Goal: Communication & Community: Answer question/provide support

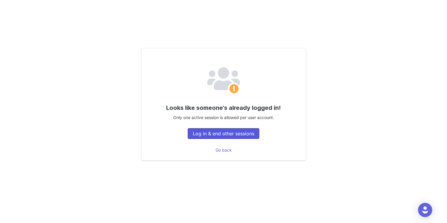
click at [217, 133] on button "Log in & end other sessions" at bounding box center [224, 133] width 72 height 11
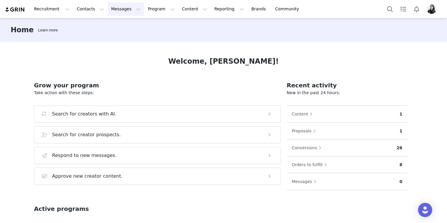
click at [113, 12] on button "Messages Messages" at bounding box center [126, 8] width 36 height 13
click at [115, 29] on link "Dashboard" at bounding box center [124, 26] width 47 height 11
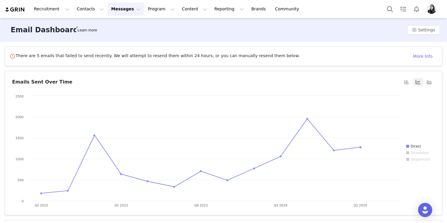
scroll to position [99, 0]
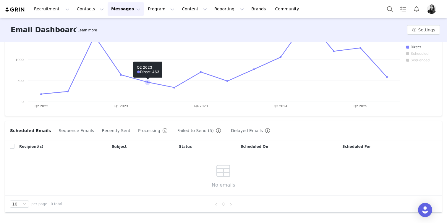
click at [196, 131] on button "Failed to Send (5)" at bounding box center [200, 130] width 46 height 9
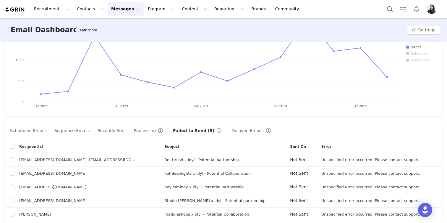
scroll to position [125, 0]
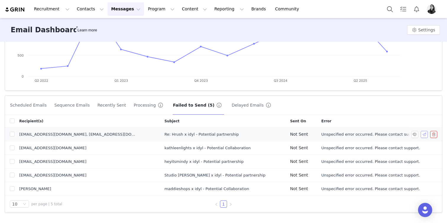
click at [422, 134] on button "button" at bounding box center [424, 134] width 7 height 7
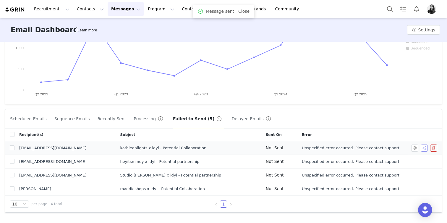
scroll to position [111, 0]
click at [424, 147] on button "button" at bounding box center [424, 147] width 7 height 7
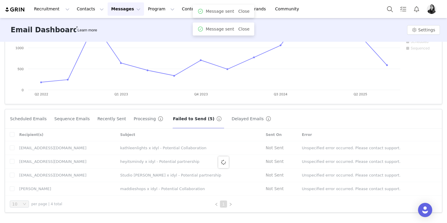
scroll to position [97, 0]
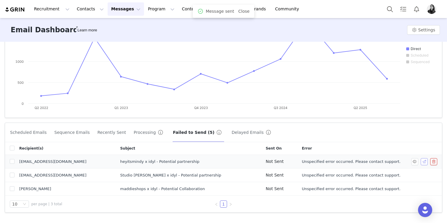
click at [426, 160] on button "button" at bounding box center [424, 161] width 7 height 7
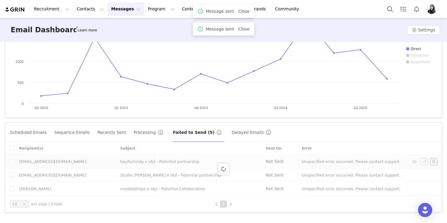
scroll to position [84, 0]
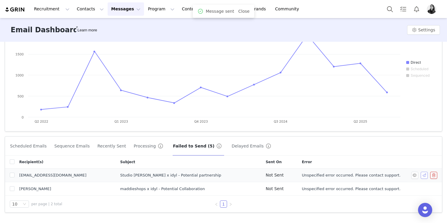
click at [424, 174] on button "button" at bounding box center [424, 175] width 7 height 7
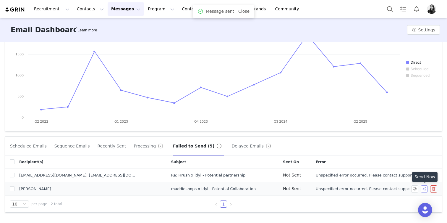
click at [422, 190] on button "button" at bounding box center [424, 188] width 7 height 7
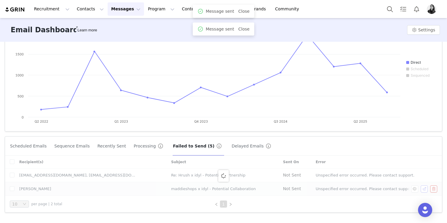
scroll to position [70, 0]
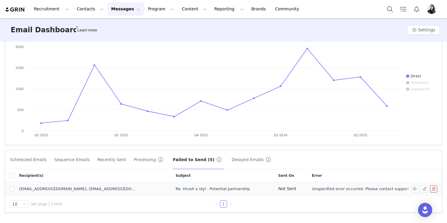
click at [365, 188] on span "Unspecified error occurred. Please contact support." at bounding box center [361, 189] width 99 height 6
click at [425, 189] on button "button" at bounding box center [424, 188] width 7 height 7
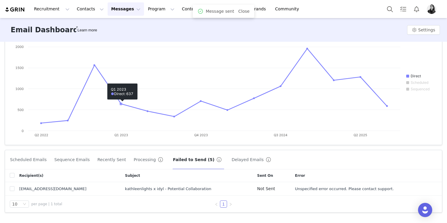
click at [116, 9] on button "Messages Messages" at bounding box center [126, 8] width 36 height 13
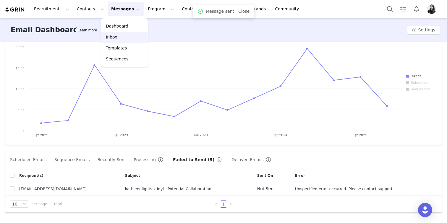
click at [117, 37] on div "Inbox" at bounding box center [125, 37] width 40 height 6
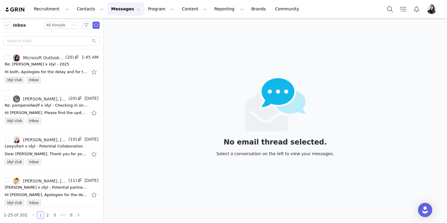
click at [122, 11] on button "Messages Messages" at bounding box center [126, 8] width 36 height 13
click at [56, 108] on div "Hi Ornella, Please find the updated invoice attached Thanks again, Gemma On Sun…" at bounding box center [52, 112] width 94 height 9
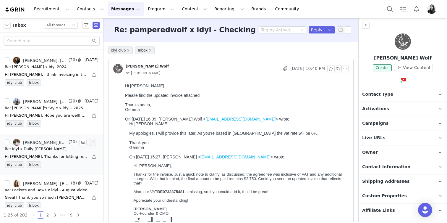
scroll to position [158, 0]
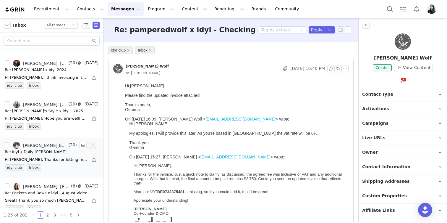
click at [51, 152] on div "Re: idyl x Daily [PERSON_NAME]" at bounding box center [52, 152] width 94 height 6
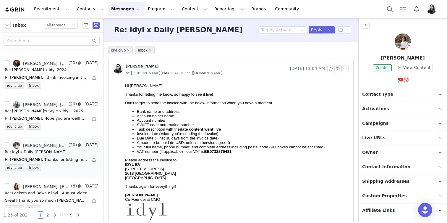
scroll to position [0, 0]
click at [51, 38] on input "text" at bounding box center [52, 40] width 96 height 9
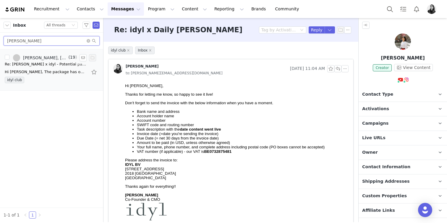
type input "nina"
click at [35, 68] on div "Hi Niveen, The package has officially been shipped! You should have received a …" at bounding box center [52, 71] width 94 height 9
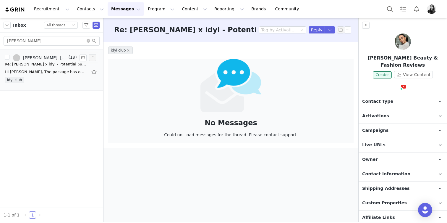
click at [54, 79] on div "idyl club" at bounding box center [52, 81] width 94 height 9
click at [55, 42] on input "nina" at bounding box center [52, 40] width 96 height 9
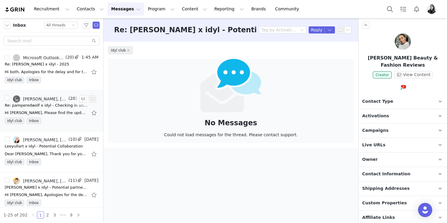
click at [49, 106] on div "Re: pamperedwolf x idyl - Checking in one last time." at bounding box center [46, 105] width 83 height 6
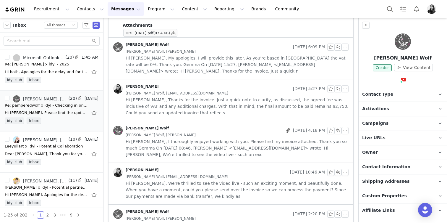
scroll to position [242, 0]
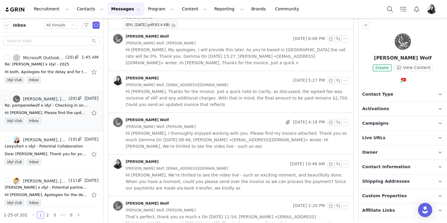
click at [158, 195] on div "Ornella Siso Aug 31, 2025 10:46 AM Gemma Pampered Wolf, pamperedwolfbusiness@gm…" at bounding box center [231, 174] width 245 height 41
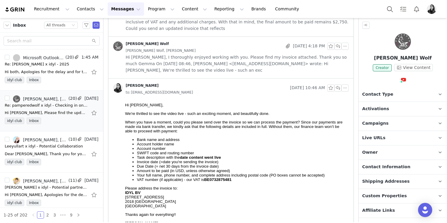
scroll to position [338, 0]
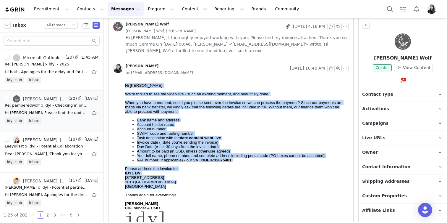
drag, startPoint x: 149, startPoint y: 192, endPoint x: 120, endPoint y: 86, distance: 109.4
click at [123, 86] on html "Hi Gemma, We're thrilled to see the video live - such an exciting moment, and b…" at bounding box center [236, 165] width 226 height 169
copy body "Hi Gemma, We're thrilled to see the video live - such an exciting moment, and b…"
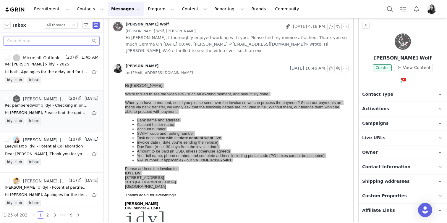
click at [42, 41] on input "text" at bounding box center [52, 40] width 96 height 9
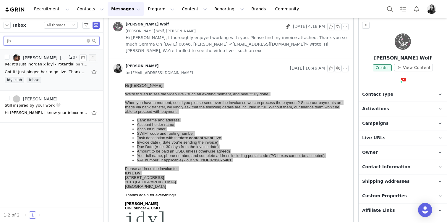
type input "jh"
click at [46, 70] on div "Got it! Just pinged her to go live. Thank you! ADAM HAYS DIRECTOR OF INFLUENCER…" at bounding box center [46, 72] width 83 height 6
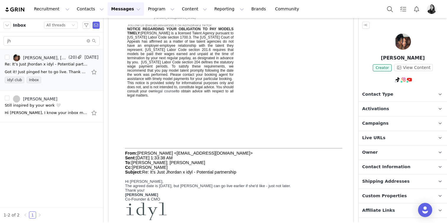
scroll to position [0, 0]
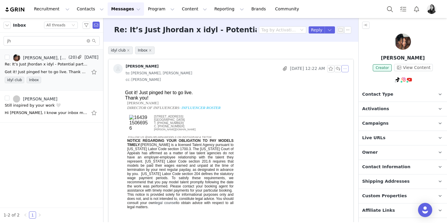
click at [346, 68] on button "button" at bounding box center [345, 68] width 7 height 7
click at [346, 79] on li "Reply All" at bounding box center [354, 79] width 25 height 9
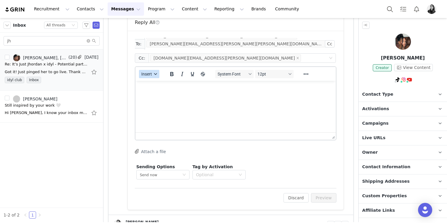
click at [148, 71] on button "Insert" at bounding box center [149, 74] width 20 height 8
click at [148, 86] on div "Insert Template" at bounding box center [170, 84] width 53 height 7
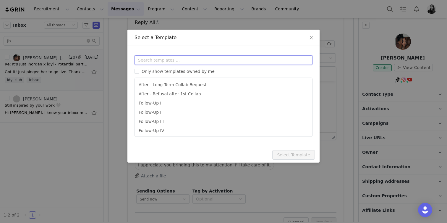
click at [151, 58] on input "text" at bounding box center [224, 59] width 178 height 9
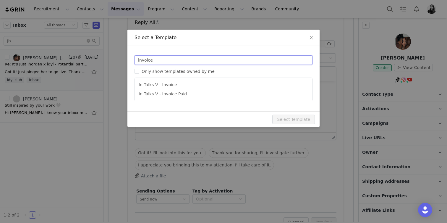
type input "invoice"
type input "[youtube_username] x idyl - Payment"
click at [185, 83] on li "In Talks V - Invoice" at bounding box center [223, 84] width 173 height 9
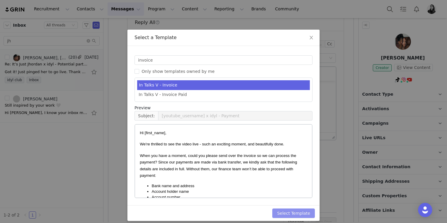
click at [304, 211] on button "Select Template" at bounding box center [293, 212] width 43 height 9
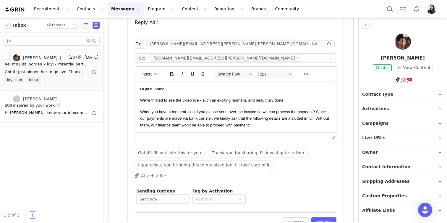
scroll to position [404, 0]
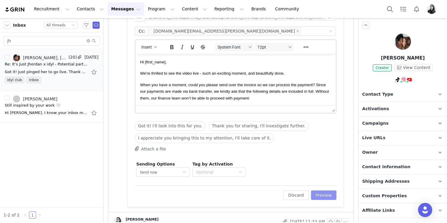
click at [325, 197] on button "Preview" at bounding box center [324, 194] width 26 height 9
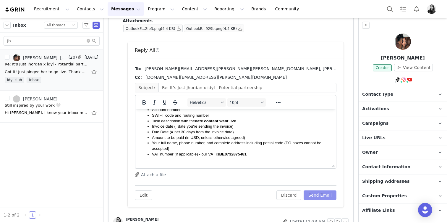
scroll to position [0, 0]
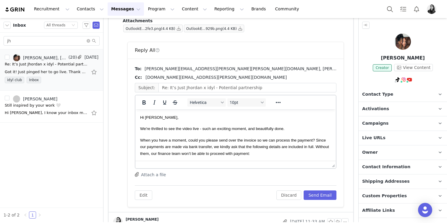
click at [151, 117] on span "Hi Jhordan," at bounding box center [159, 117] width 38 height 4
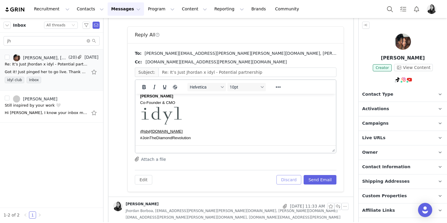
scroll to position [368, 0]
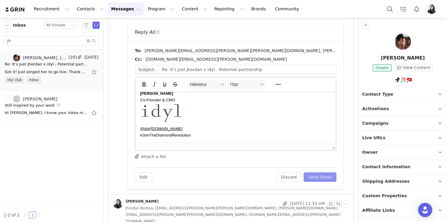
click at [316, 176] on button "Send Email" at bounding box center [320, 176] width 33 height 9
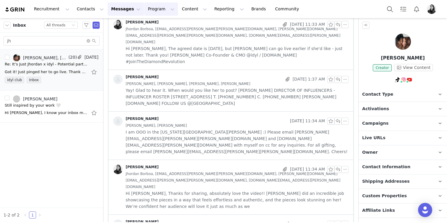
click at [147, 5] on button "Program Program" at bounding box center [161, 8] width 34 height 13
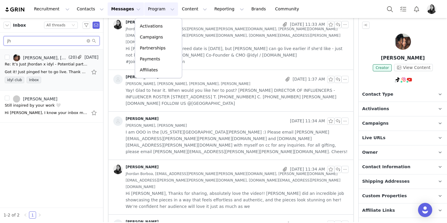
click at [86, 39] on input "jh" at bounding box center [52, 40] width 96 height 9
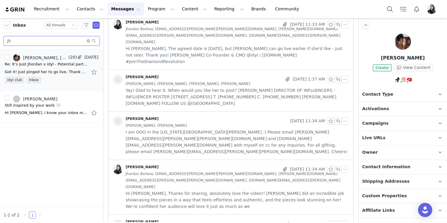
click at [86, 39] on input "jh" at bounding box center [52, 40] width 96 height 9
click at [87, 39] on icon "icon: close-circle" at bounding box center [89, 41] width 4 height 4
click at [158, 10] on button "Program Program" at bounding box center [161, 8] width 34 height 13
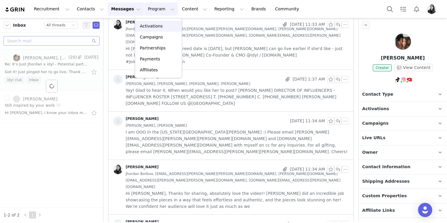
click at [155, 23] on p "Activations" at bounding box center [151, 26] width 23 height 6
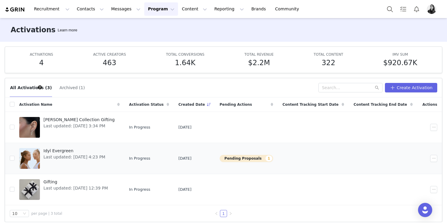
click at [236, 158] on button "Pending Proposals 1" at bounding box center [247, 158] width 54 height 7
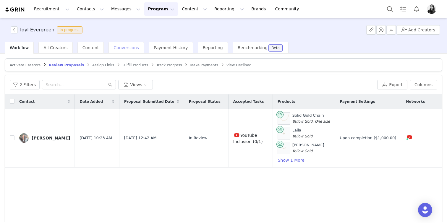
click at [124, 52] on div "Conversions" at bounding box center [126, 48] width 35 height 12
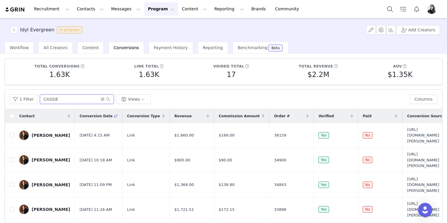
click at [96, 99] on input "CASSIE" at bounding box center [77, 98] width 74 height 9
type input "audrey"
click at [27, 99] on button "1 Filter" at bounding box center [24, 98] width 28 height 9
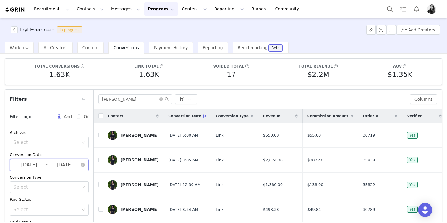
click at [27, 159] on span "2025-01-01 ~ 2025-06-30" at bounding box center [49, 165] width 79 height 12
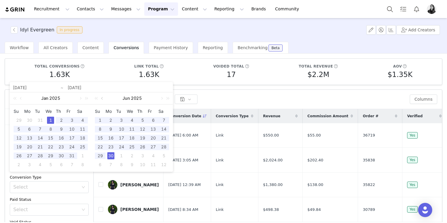
click at [103, 98] on link at bounding box center [102, 98] width 5 height 12
click at [20, 97] on link at bounding box center [21, 98] width 5 height 12
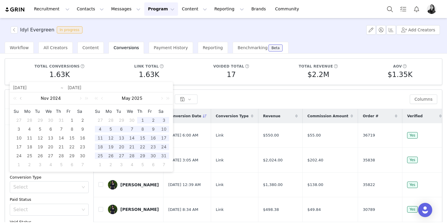
click at [20, 97] on link at bounding box center [21, 98] width 5 height 12
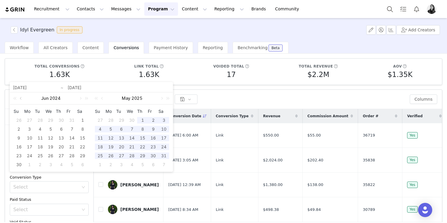
click at [20, 97] on link at bounding box center [21, 98] width 5 height 12
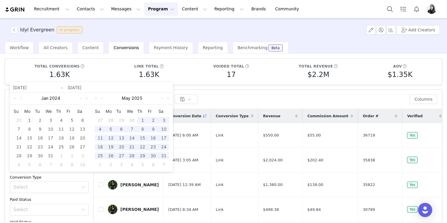
click at [29, 119] on div "1" at bounding box center [29, 120] width 7 height 7
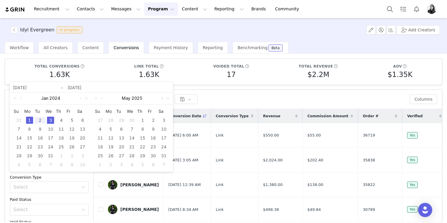
click at [160, 99] on link at bounding box center [161, 98] width 5 height 12
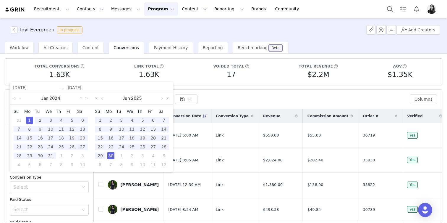
click at [112, 154] on div "30" at bounding box center [110, 155] width 7 height 7
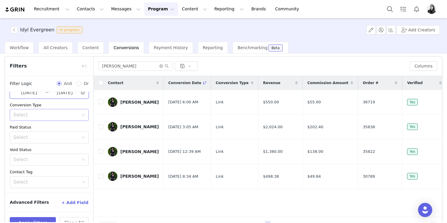
scroll to position [49, 0]
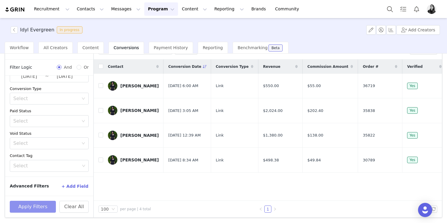
click at [25, 205] on button "Apply Filters" at bounding box center [33, 207] width 46 height 12
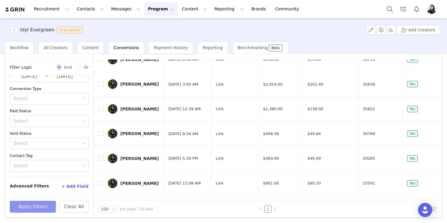
scroll to position [0, 0]
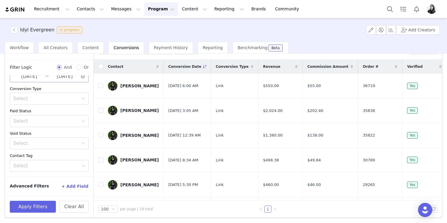
click at [41, 78] on input "2024-01-01" at bounding box center [29, 76] width 32 height 8
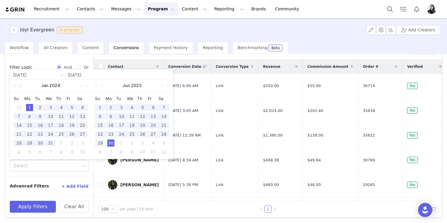
click at [20, 85] on link at bounding box center [21, 86] width 5 height 12
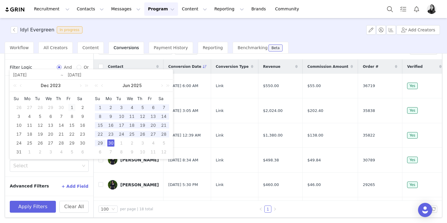
click at [70, 106] on div "1" at bounding box center [71, 107] width 7 height 7
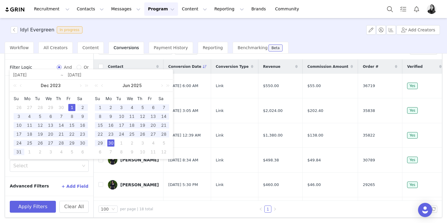
click at [109, 143] on div "30" at bounding box center [110, 142] width 7 height 7
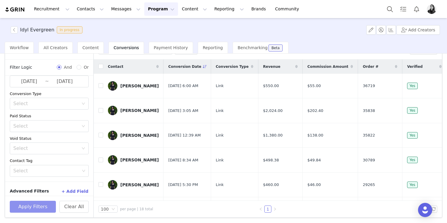
click at [30, 204] on button "Apply Filters" at bounding box center [33, 207] width 46 height 12
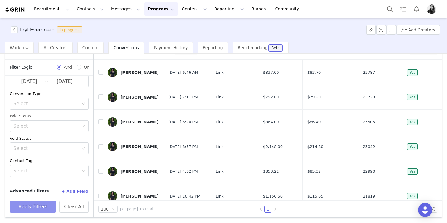
scroll to position [214, 0]
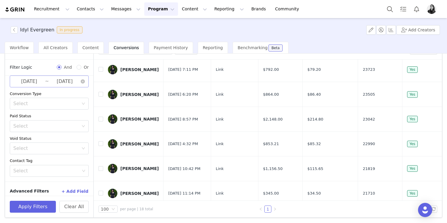
click at [35, 80] on input "2023-12-01" at bounding box center [29, 82] width 32 height 8
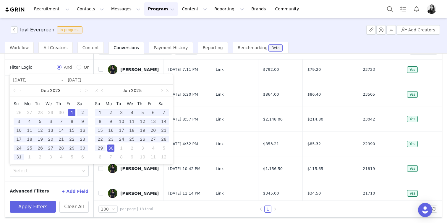
click at [23, 92] on link at bounding box center [21, 91] width 5 height 12
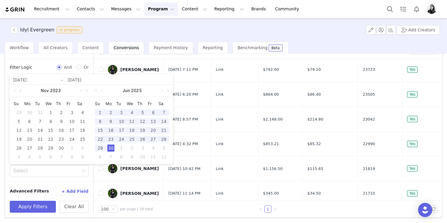
click at [23, 92] on link at bounding box center [21, 91] width 5 height 12
click at [19, 113] on div "1" at bounding box center [18, 112] width 7 height 7
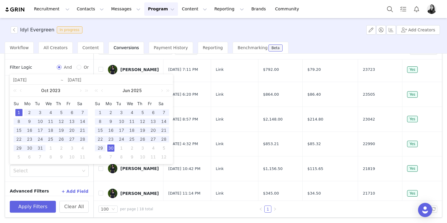
click at [112, 149] on div "30" at bounding box center [110, 147] width 7 height 7
type input "2023-10-01"
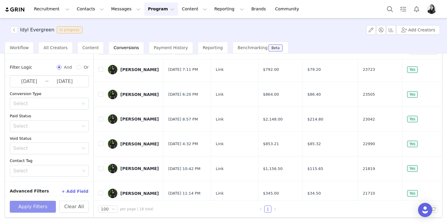
click at [37, 204] on button "Apply Filters" at bounding box center [33, 207] width 46 height 12
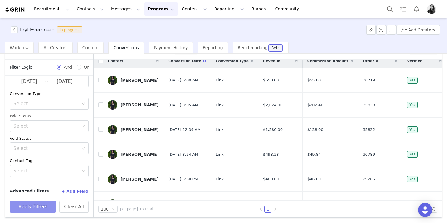
scroll to position [0, 0]
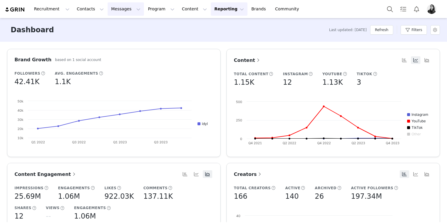
click at [108, 12] on button "Messages Messages" at bounding box center [126, 8] width 36 height 13
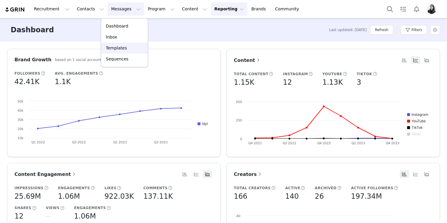
click at [107, 43] on link "Templates" at bounding box center [124, 48] width 47 height 11
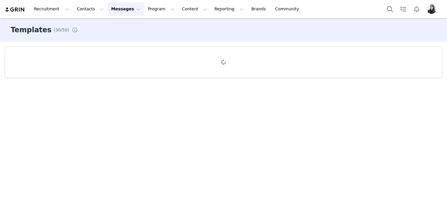
click at [110, 14] on button "Messages Messages" at bounding box center [126, 8] width 36 height 13
click at [109, 31] on div "Dashboard Inbox Templates Sequences" at bounding box center [124, 42] width 47 height 49
click at [109, 32] on link "Inbox" at bounding box center [124, 37] width 47 height 11
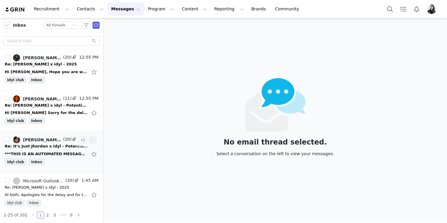
click at [49, 150] on div "***THIS IS AN AUTOMATED MESSAGE*** Hi! [PERSON_NAME] is closed for the holiday …" at bounding box center [52, 153] width 94 height 9
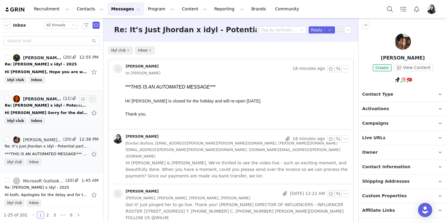
click at [59, 112] on div "Hi Ornella Sorry for the delay, yes we're happy to look at this. Let me know wh…" at bounding box center [46, 113] width 83 height 6
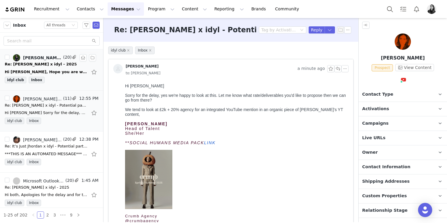
click at [66, 79] on div "idyl club Inbox" at bounding box center [52, 81] width 94 height 9
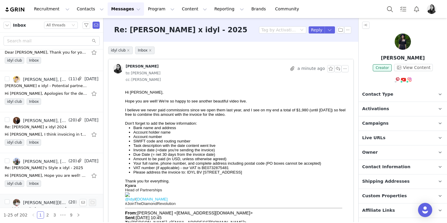
scroll to position [220, 0]
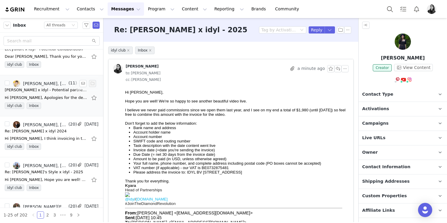
click at [61, 97] on div "Hi Ornella, Apologies for the delayed reply. At the moment, we have some ongoin…" at bounding box center [46, 98] width 83 height 6
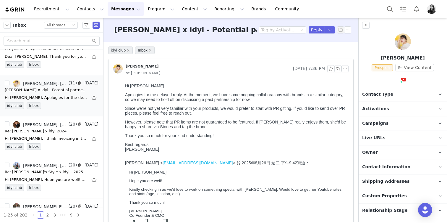
scroll to position [0, 0]
click at [399, 91] on link "@aliceeecccc" at bounding box center [399, 92] width 28 height 5
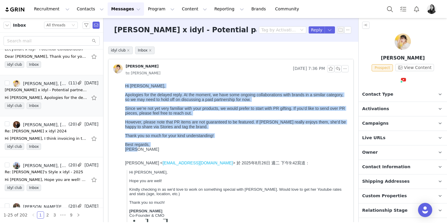
drag, startPoint x: 148, startPoint y: 154, endPoint x: 112, endPoint y: 83, distance: 79.4
click at [123, 83] on html "Hi Ornella, Apologies for the delayed reply. At the moment, we have some ongoin…" at bounding box center [236, 169] width 226 height 177
copy div "Hi Ornella, Apologies for the delayed reply. At the moment, we have some ongoin…"
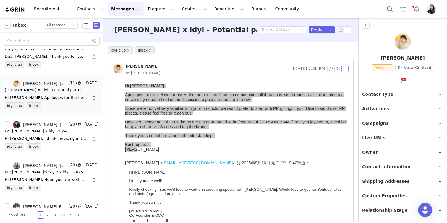
click at [345, 71] on button "button" at bounding box center [345, 68] width 7 height 7
click at [347, 77] on li "Reply All" at bounding box center [354, 79] width 25 height 9
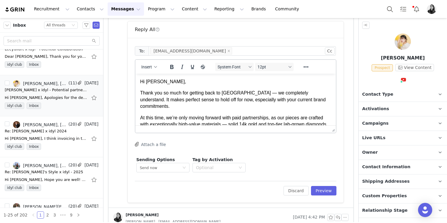
click at [234, 95] on p "Thank you so much for getting back to us — we completely understand. It makes p…" at bounding box center [235, 100] width 191 height 20
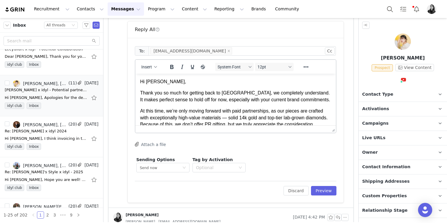
click at [233, 101] on p "Thank you so much for getting back to us, we completely understand. It makes pe…" at bounding box center [235, 96] width 191 height 13
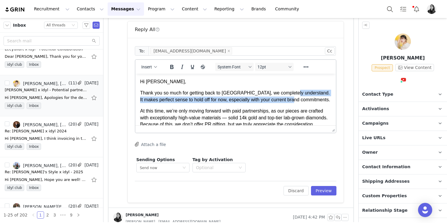
drag, startPoint x: 312, startPoint y: 99, endPoint x: 290, endPoint y: 94, distance: 22.1
click at [290, 94] on p "Thank you so much for getting back to us, we completely understand. It makes pe…" at bounding box center [235, 96] width 191 height 13
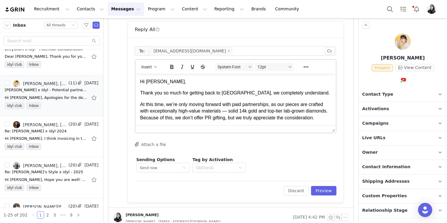
scroll to position [6, 0]
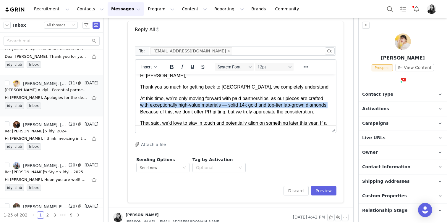
drag, startPoint x: 153, startPoint y: 111, endPoint x: 139, endPoint y: 105, distance: 15.1
click at [139, 105] on html "Hi Kylie, Thank you so much for getting back to us, we completely understand. A…" at bounding box center [235, 121] width 201 height 106
drag, startPoint x: 276, startPoint y: 98, endPoint x: 164, endPoint y: 113, distance: 113.5
click at [164, 113] on p "At this time, we’re only moving forward with paid partnerships, as our pieces a…" at bounding box center [235, 105] width 191 height 20
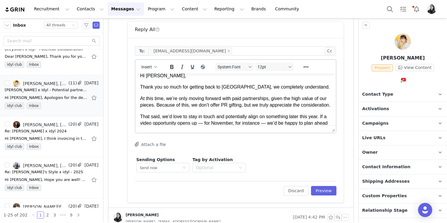
click at [277, 99] on p "At this time, we’re only moving forward with paid partnerships, given the high …" at bounding box center [235, 101] width 191 height 13
drag, startPoint x: 182, startPoint y: 105, endPoint x: 158, endPoint y: 104, distance: 23.4
click at [158, 104] on p "At this time, we’re only moving forward with paid partnerships. Given the high …" at bounding box center [235, 101] width 191 height 13
click at [205, 111] on body "Hi Kylie, Thank you so much for getting back to us, we completely understand. A…" at bounding box center [235, 117] width 191 height 90
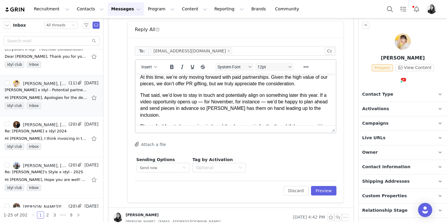
scroll to position [28, 0]
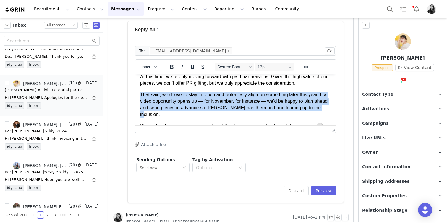
drag, startPoint x: 321, startPoint y: 108, endPoint x: 131, endPoint y: 97, distance: 190.0
click at [135, 97] on html "Hi Kylie, Thank you so much for getting back to us, we completely understand. A…" at bounding box center [235, 95] width 201 height 99
copy p "That said, we’d love to stay in touch and potentially align on something later …"
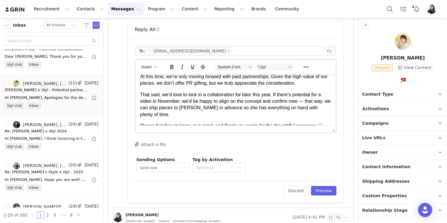
click at [307, 104] on p "That said, we’d love to lock in a collaboration for later this year. If there's…" at bounding box center [235, 104] width 191 height 27
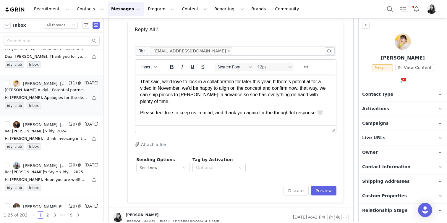
scroll to position [41, 0]
click at [183, 109] on p "Please feel free to keep us in mind, and thank you again for the thoughtful res…" at bounding box center [235, 112] width 191 height 7
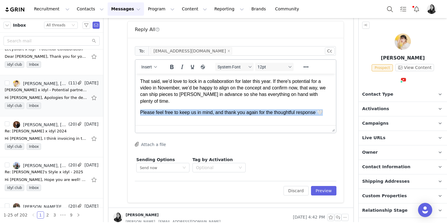
click at [183, 109] on p "Please feel free to keep us in mind, and thank you again for the thoughtful res…" at bounding box center [235, 112] width 191 height 7
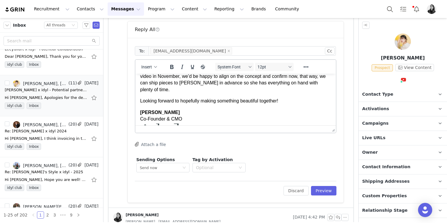
scroll to position [78, 0]
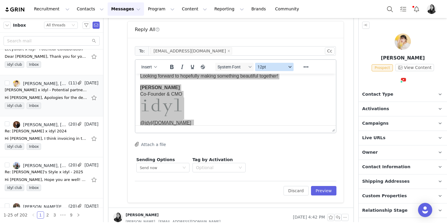
click at [273, 70] on button "12pt" at bounding box center [274, 67] width 38 height 8
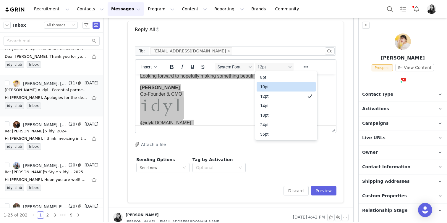
click at [272, 84] on div "10pt" at bounding box center [282, 86] width 44 height 7
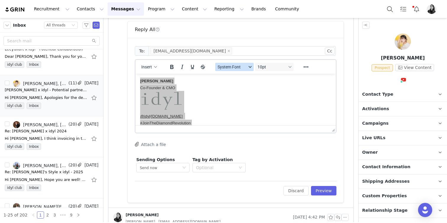
click at [245, 66] on span "System Font" at bounding box center [232, 66] width 29 height 5
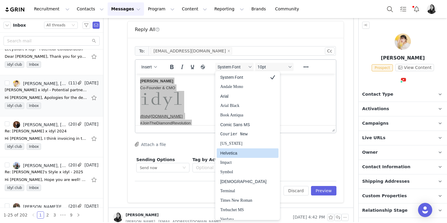
click at [242, 155] on div "Helvetica" at bounding box center [243, 152] width 46 height 7
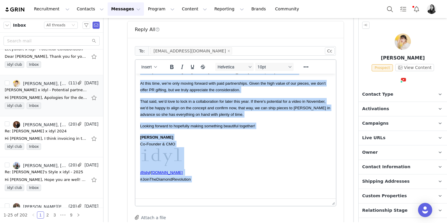
scroll to position [18, 0]
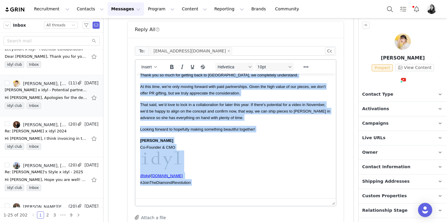
drag, startPoint x: 333, startPoint y: 130, endPoint x: 334, endPoint y: 206, distance: 76.3
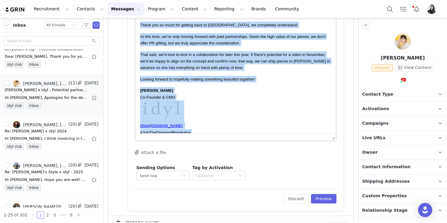
scroll to position [316, 0]
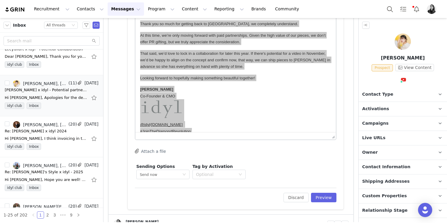
click at [327, 202] on div "To: aliceeeccccwork@gmail.com Cc Cc: Insert Helvetica 10pt To open the popup, p…" at bounding box center [236, 89] width 216 height 240
click at [326, 197] on button "Preview" at bounding box center [324, 197] width 26 height 9
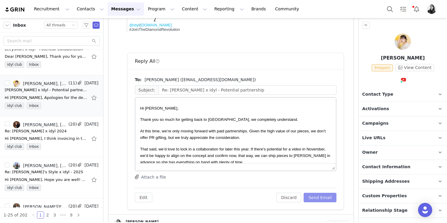
scroll to position [0, 0]
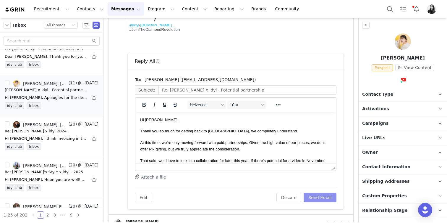
click at [326, 197] on button "Send Email" at bounding box center [320, 197] width 33 height 9
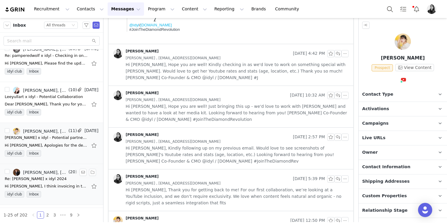
scroll to position [172, 0]
click at [52, 94] on link "Grace Kelly, Ornella Siso" at bounding box center [40, 90] width 54 height 7
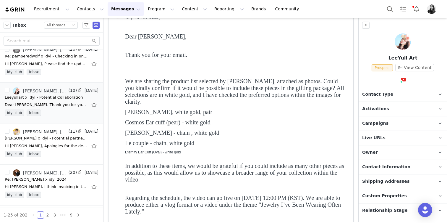
scroll to position [0, 0]
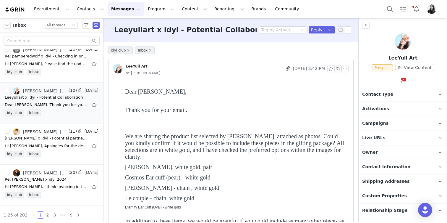
click at [404, 77] on span at bounding box center [403, 79] width 7 height 7
click at [399, 91] on link "@leeyullart" at bounding box center [397, 92] width 24 height 5
click at [347, 68] on button "button" at bounding box center [345, 68] width 7 height 7
click at [347, 76] on li "Reply All" at bounding box center [354, 79] width 25 height 9
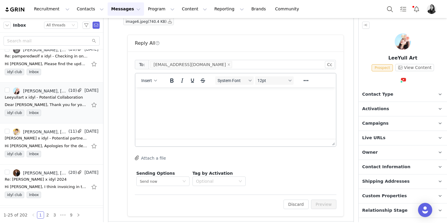
scroll to position [3120, 0]
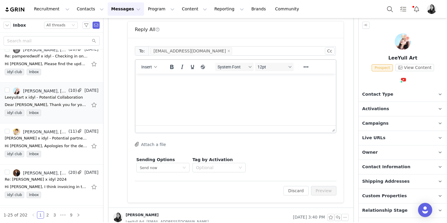
click at [191, 90] on html at bounding box center [235, 82] width 201 height 16
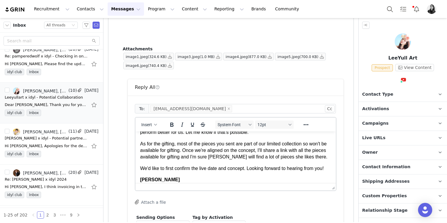
scroll to position [73, 0]
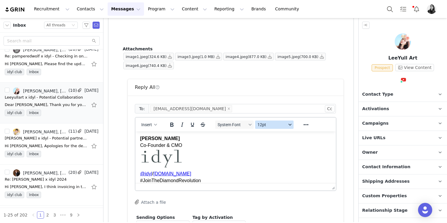
click at [270, 122] on button "12pt" at bounding box center [274, 124] width 38 height 8
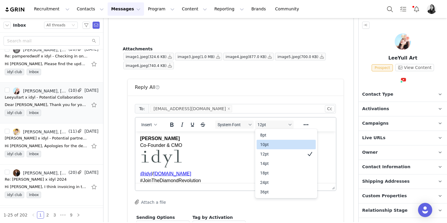
click at [267, 140] on div "10pt" at bounding box center [286, 144] width 59 height 9
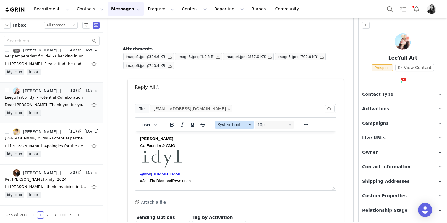
click at [244, 123] on span "System Font" at bounding box center [232, 124] width 29 height 5
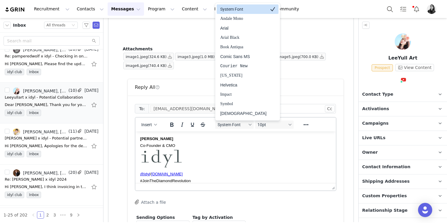
scroll to position [7, 0]
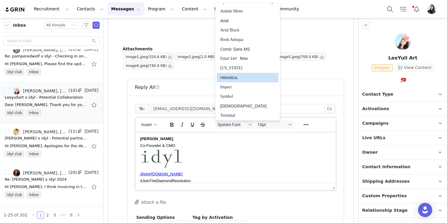
click at [236, 74] on div "Helvetica" at bounding box center [248, 77] width 62 height 9
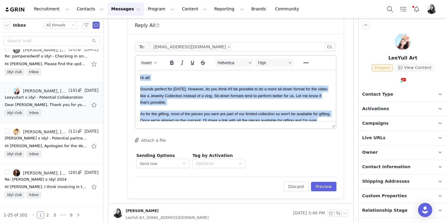
scroll to position [3125, 0]
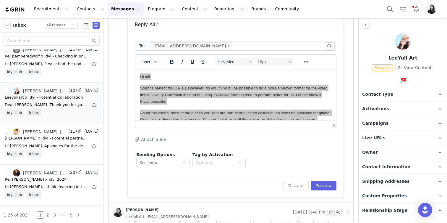
click at [337, 183] on div "To: happyending12345@icloud.com Cc Cc: Insert Helvetica 10pt To open the popup,…" at bounding box center [236, 115] width 216 height 164
click at [331, 183] on button "Preview" at bounding box center [324, 185] width 26 height 9
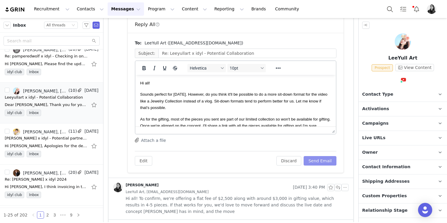
scroll to position [0, 0]
click at [324, 161] on button "Send Email" at bounding box center [320, 160] width 33 height 9
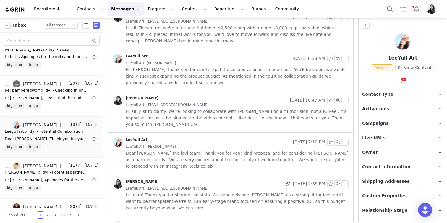
scroll to position [126, 0]
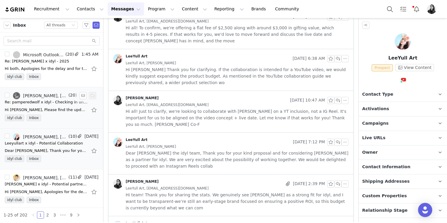
click at [48, 106] on div "Hi Ornella, Please find the updated invoice attached Thanks again, Gemma On Sun…" at bounding box center [52, 109] width 94 height 9
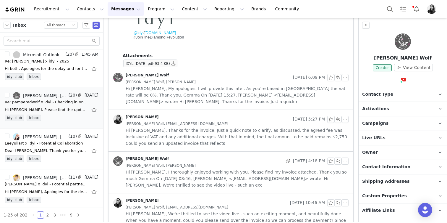
scroll to position [205, 0]
click at [175, 66] on button "button" at bounding box center [173, 63] width 7 height 7
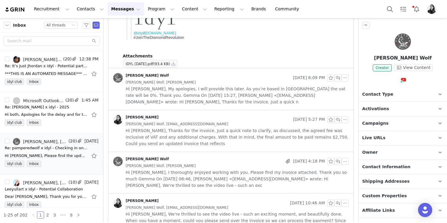
scroll to position [0, 0]
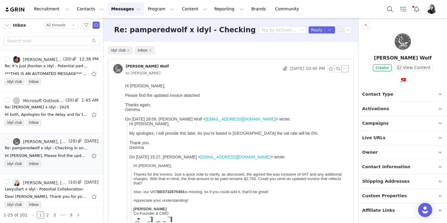
click at [348, 69] on button "button" at bounding box center [345, 68] width 7 height 7
click at [347, 78] on li "Reply All" at bounding box center [354, 79] width 25 height 9
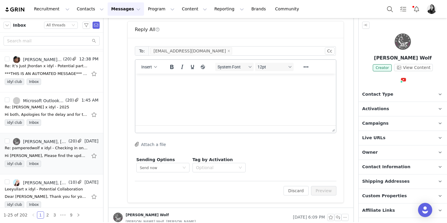
scroll to position [261, 0]
click at [198, 90] on html at bounding box center [235, 82] width 201 height 16
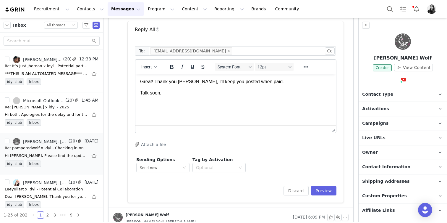
scroll to position [24, 0]
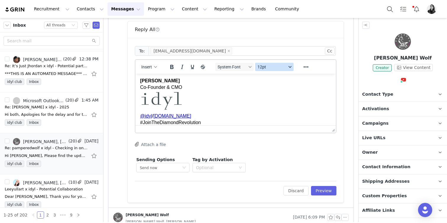
click at [270, 64] on span "12pt" at bounding box center [272, 66] width 29 height 5
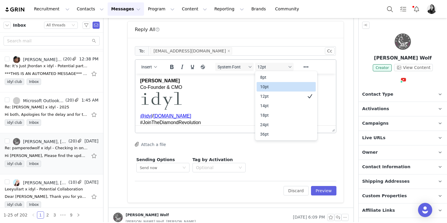
click at [268, 86] on div "10pt" at bounding box center [282, 86] width 44 height 7
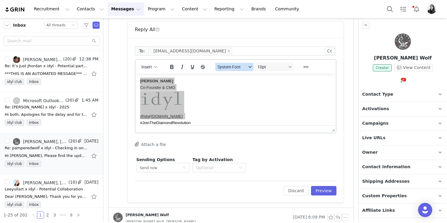
click at [241, 64] on span "System Font" at bounding box center [232, 66] width 29 height 5
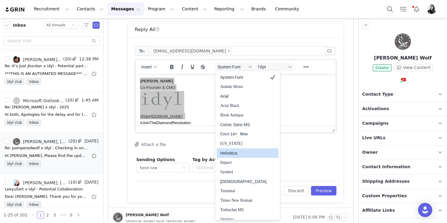
click at [238, 153] on div "Helvetica" at bounding box center [243, 152] width 46 height 7
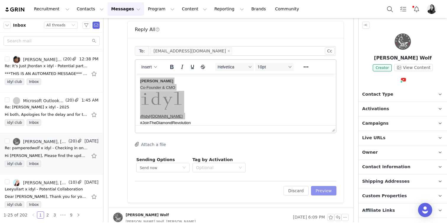
click at [324, 187] on button "Preview" at bounding box center [324, 190] width 26 height 9
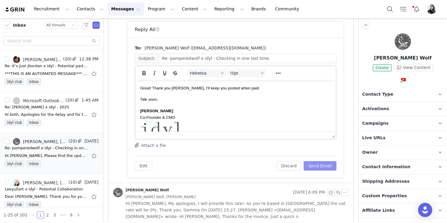
scroll to position [0, 0]
click at [321, 169] on button "Send Email" at bounding box center [320, 165] width 33 height 9
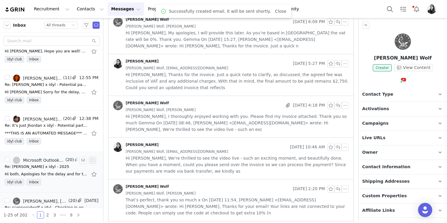
scroll to position [19, 0]
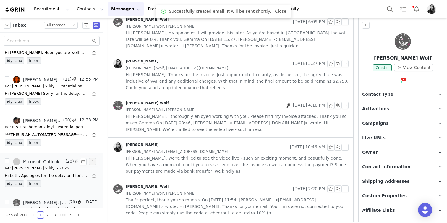
click at [58, 119] on div "[PERSON_NAME], [DOMAIN_NAME][EMAIL_ADDRESS][PERSON_NAME][DOMAIN_NAME], [PERSON_…" at bounding box center [42, 120] width 39 height 5
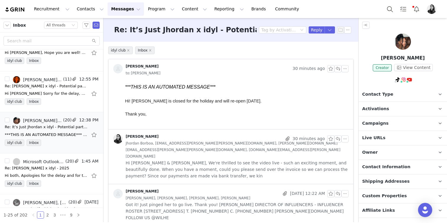
scroll to position [0, 0]
click at [82, 98] on div "idyl club Inbox" at bounding box center [52, 102] width 94 height 9
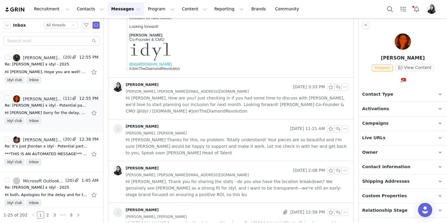
scroll to position [264, 0]
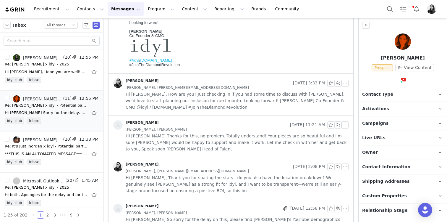
click at [217, 141] on span "Hi Ornella Thanks for this, no problem. Totally understand! Your pieces are so …" at bounding box center [237, 143] width 223 height 20
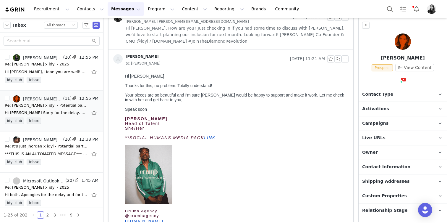
scroll to position [331, 0]
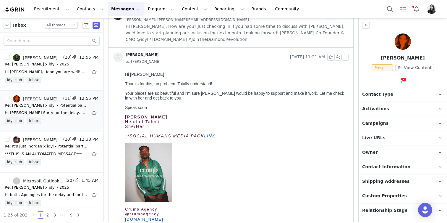
click at [227, 43] on div "Ornella Siso Aug 31, 2025 3:33 PM Sam Chapman, sophie@crumbagency.com Hi Sophie…" at bounding box center [231, 26] width 245 height 41
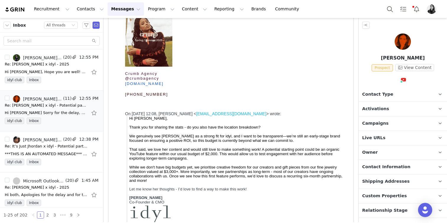
scroll to position [571, 0]
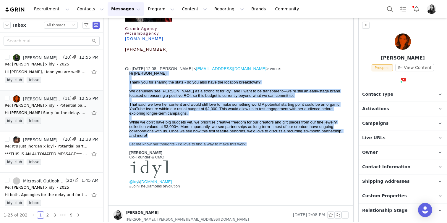
drag, startPoint x: 253, startPoint y: 151, endPoint x: 129, endPoint y: 76, distance: 144.8
click at [130, 76] on div "Hi Sophie, Thank you for sharing the stats - do you also have the location brea…" at bounding box center [237, 132] width 217 height 122
copy div "Hi Sophie, Thank you for sharing the stats - do you also have the location brea…"
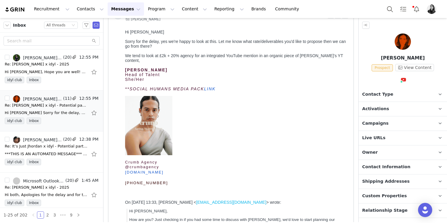
scroll to position [0, 0]
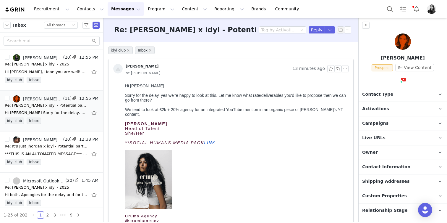
click at [224, 131] on div "She/Her" at bounding box center [235, 133] width 221 height 5
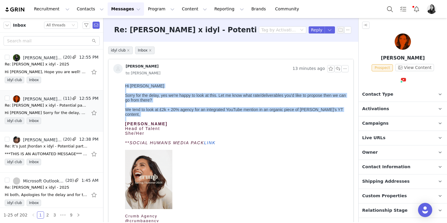
drag, startPoint x: 183, startPoint y: 116, endPoint x: 117, endPoint y: 85, distance: 72.8
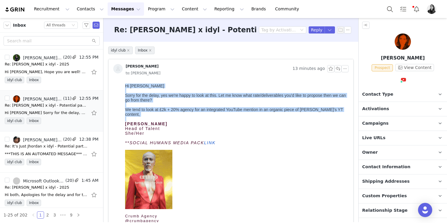
click at [123, 85] on html "Hi Ornella Sorry for the delay, yes we're happy to look at this. Let me know wh…" at bounding box center [236, 209] width 226 height 256
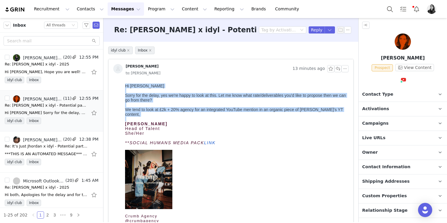
copy div "Hi Ornella Sorry for the delay, yes we're happy to look at this. Let me know wh…"
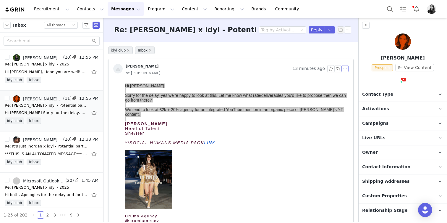
click at [346, 67] on button "button" at bounding box center [345, 68] width 7 height 7
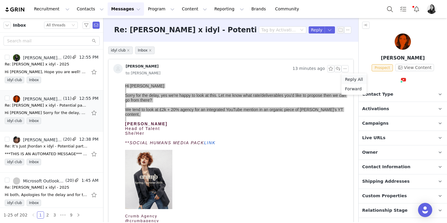
click at [348, 81] on li "Reply All" at bounding box center [354, 79] width 25 height 9
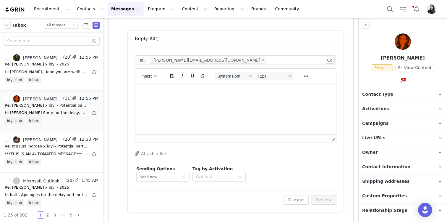
scroll to position [325, 0]
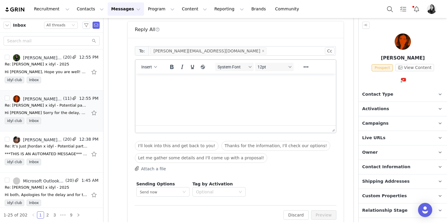
click at [166, 90] on html at bounding box center [235, 82] width 201 height 16
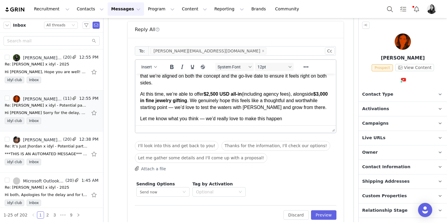
scroll to position [36, 0]
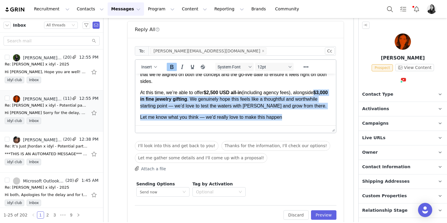
drag, startPoint x: 282, startPoint y: 118, endPoint x: 114, endPoint y: 96, distance: 169.8
click at [135, 96] on html "Hi Sophie, Thanks so much for getting back to me. We’re looking at an organic Y…" at bounding box center [235, 81] width 201 height 88
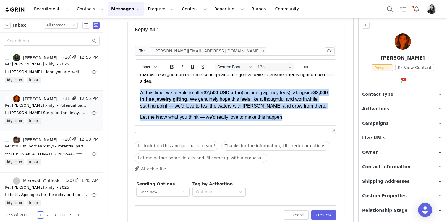
drag, startPoint x: 140, startPoint y: 90, endPoint x: 235, endPoint y: 145, distance: 109.8
click at [235, 125] on html "Hi Sophie, Thanks so much for getting back to me. We’re looking at an organic Y…" at bounding box center [235, 81] width 201 height 88
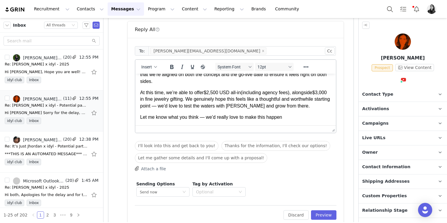
click at [250, 119] on p "Let me know what you think — we’d really love to make this happen" at bounding box center [235, 117] width 191 height 7
click at [202, 107] on p "At this time, we’re able to offer $2,500 USD all-in (including agency fees), al…" at bounding box center [235, 99] width 191 height 20
click at [195, 108] on p "At this time, we’re able to offer $2,500 USD all-in (including agency fees), al…" at bounding box center [235, 99] width 191 height 20
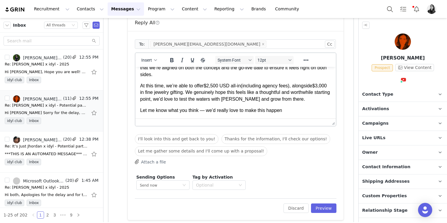
click at [207, 111] on p "Let me know what you think — we’d really love to make this happen" at bounding box center [235, 110] width 191 height 7
click at [300, 109] on p "Let me know what you think, we’d really love to make this happen" at bounding box center [235, 110] width 191 height 7
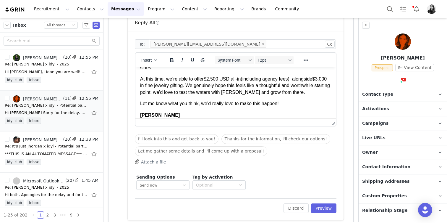
scroll to position [84, 0]
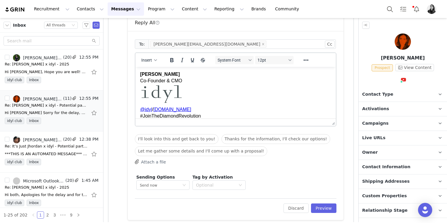
click at [272, 65] on div "System Font 12pt" at bounding box center [255, 60] width 86 height 12
click at [272, 63] on button "12pt" at bounding box center [274, 60] width 38 height 8
click at [272, 83] on div "10pt" at bounding box center [282, 79] width 44 height 7
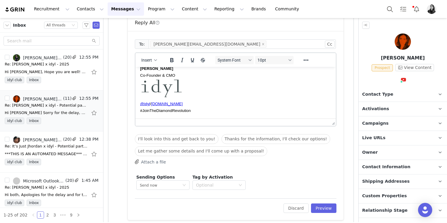
scroll to position [78, 0]
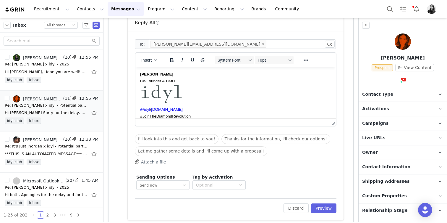
click at [248, 66] on div "Insert System Font 10pt To open the popup, press Shift+Enter To open the popup,…" at bounding box center [235, 60] width 201 height 14
click at [245, 61] on span "System Font" at bounding box center [232, 60] width 29 height 5
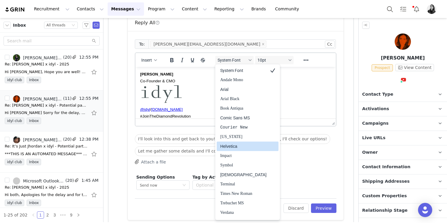
click at [237, 146] on div "Helvetica" at bounding box center [243, 146] width 46 height 7
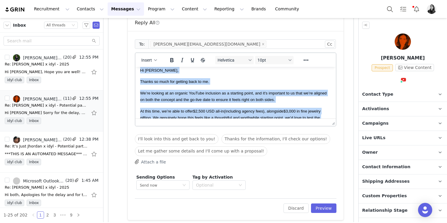
scroll to position [0, 0]
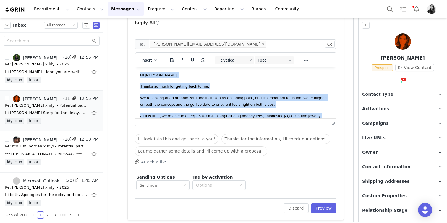
drag, startPoint x: 335, startPoint y: 124, endPoint x: 335, endPoint y: 162, distance: 38.5
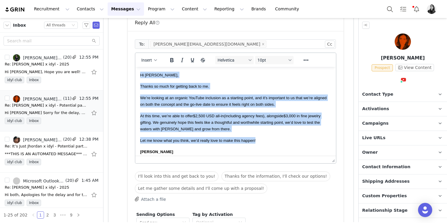
click at [302, 146] on body "Hi Sophie, Thanks so much for getting back to me. We’re looking at an organic Y…" at bounding box center [235, 134] width 191 height 125
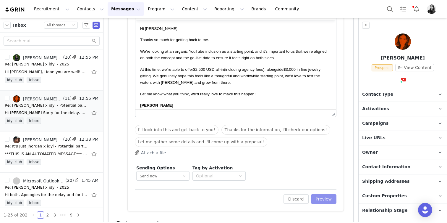
click at [323, 202] on button "Preview" at bounding box center [324, 198] width 26 height 9
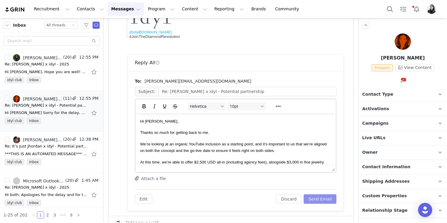
click at [320, 196] on button "Send Email" at bounding box center [320, 198] width 33 height 9
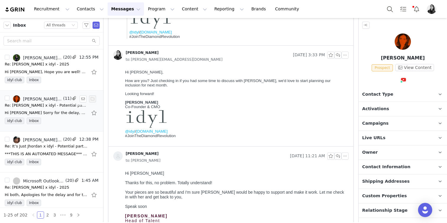
click at [55, 111] on div "Hi Ornella Sorry for the delay, yes we're happy to look at this. Let me know wh…" at bounding box center [46, 113] width 83 height 6
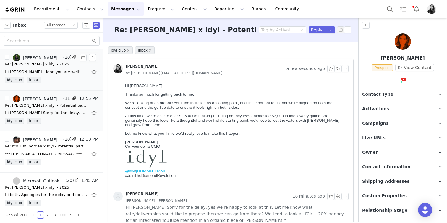
click at [56, 75] on div "Hi [PERSON_NAME], Hope you are well! We're so happy to see another beautiful vi…" at bounding box center [52, 71] width 94 height 9
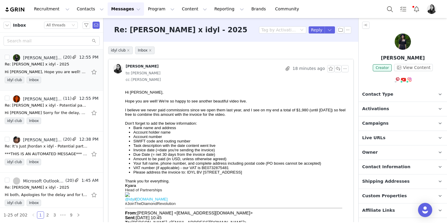
click at [108, 8] on button "Messages Messages" at bounding box center [126, 8] width 36 height 13
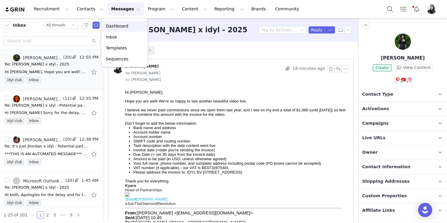
click at [121, 28] on p "Dashboard" at bounding box center [117, 26] width 22 height 6
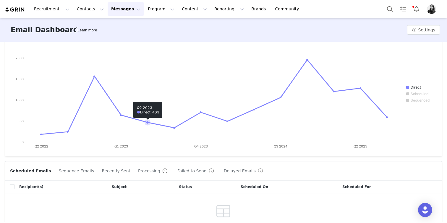
scroll to position [61, 0]
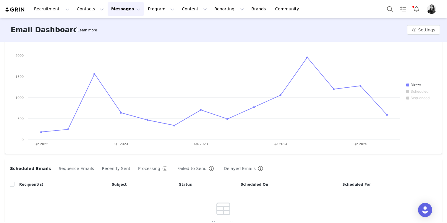
click at [177, 167] on button "Failed to Send" at bounding box center [196, 168] width 39 height 9
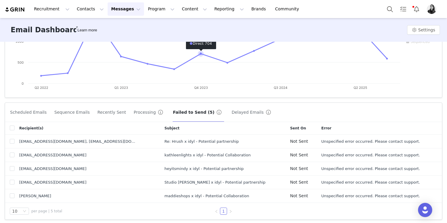
scroll to position [118, 0]
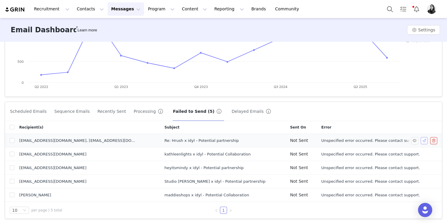
click at [423, 141] on button "button" at bounding box center [424, 140] width 7 height 7
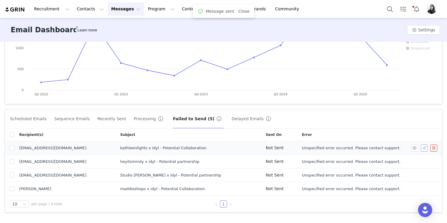
scroll to position [111, 0]
click at [424, 148] on button "button" at bounding box center [424, 147] width 7 height 7
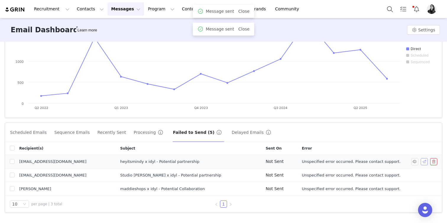
scroll to position [97, 0]
click at [424, 162] on button "button" at bounding box center [424, 161] width 7 height 7
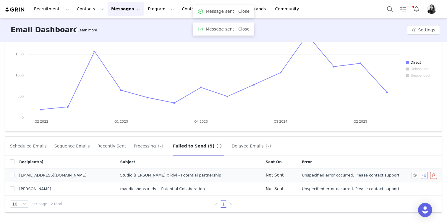
scroll to position [84, 0]
click at [422, 176] on button "button" at bounding box center [424, 175] width 7 height 7
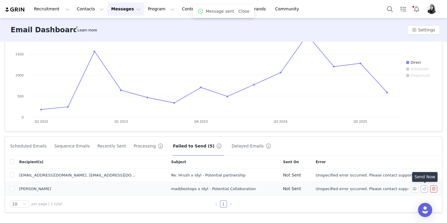
click at [425, 189] on button "button" at bounding box center [424, 188] width 7 height 7
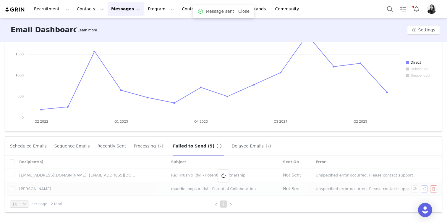
scroll to position [70, 0]
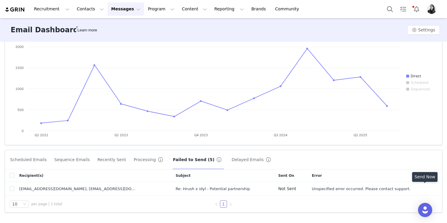
click at [425, 189] on button "button" at bounding box center [424, 188] width 7 height 7
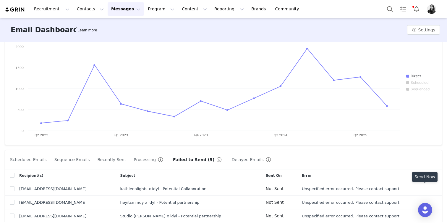
scroll to position [111, 0]
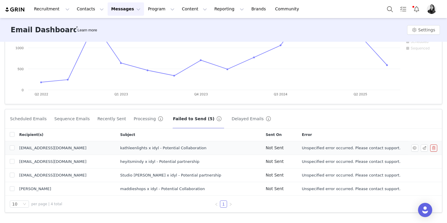
click at [35, 146] on div "kathleenlights22@gmail.com" at bounding box center [64, 148] width 91 height 6
click at [414, 148] on button "button" at bounding box center [414, 147] width 7 height 7
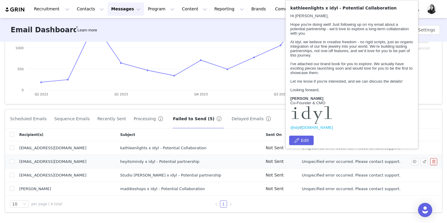
click at [405, 158] on td "Unspecified error occurred. Please contact support." at bounding box center [368, 162] width 143 height 14
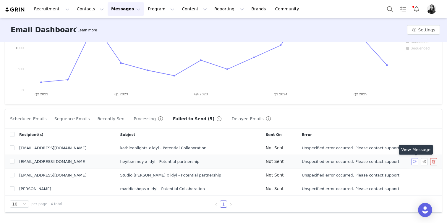
click at [416, 161] on button "button" at bounding box center [414, 161] width 7 height 7
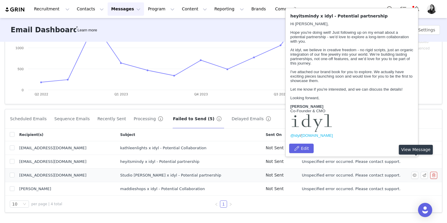
click at [412, 169] on td "Unspecified error occurred. Please contact support." at bounding box center [368, 175] width 143 height 14
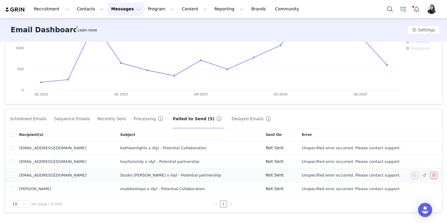
click at [412, 172] on button "button" at bounding box center [414, 175] width 7 height 7
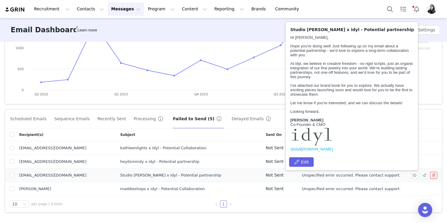
click at [408, 176] on td "Unspecified error occurred. Please contact support." at bounding box center [368, 175] width 143 height 14
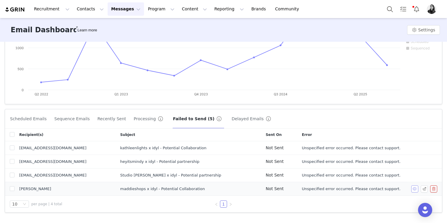
click at [417, 189] on button "button" at bounding box center [414, 188] width 7 height 7
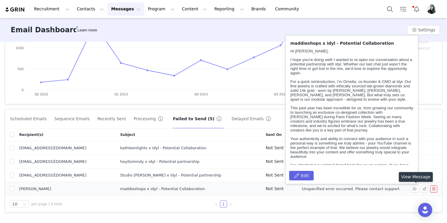
click at [396, 190] on td "Unspecified error occurred. Please contact support." at bounding box center [368, 189] width 143 height 14
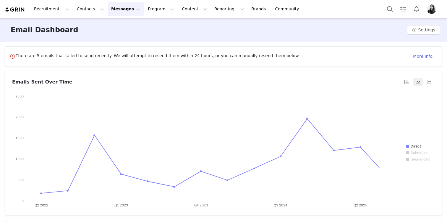
click at [115, 11] on button "Messages Messages" at bounding box center [126, 8] width 36 height 13
click at [114, 33] on link "Inbox" at bounding box center [124, 37] width 47 height 11
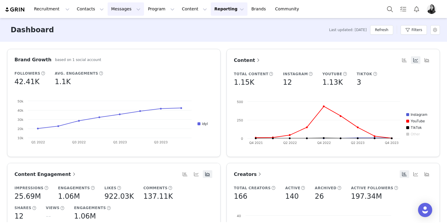
click at [114, 8] on button "Messages Messages" at bounding box center [126, 8] width 36 height 13
click at [114, 28] on p "Dashboard" at bounding box center [117, 26] width 22 height 6
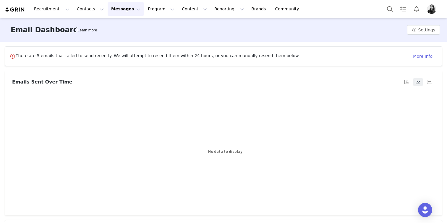
click at [114, 12] on button "Messages Messages" at bounding box center [126, 8] width 36 height 13
click at [113, 38] on p "Inbox" at bounding box center [111, 37] width 11 height 6
